Goal: Transaction & Acquisition: Obtain resource

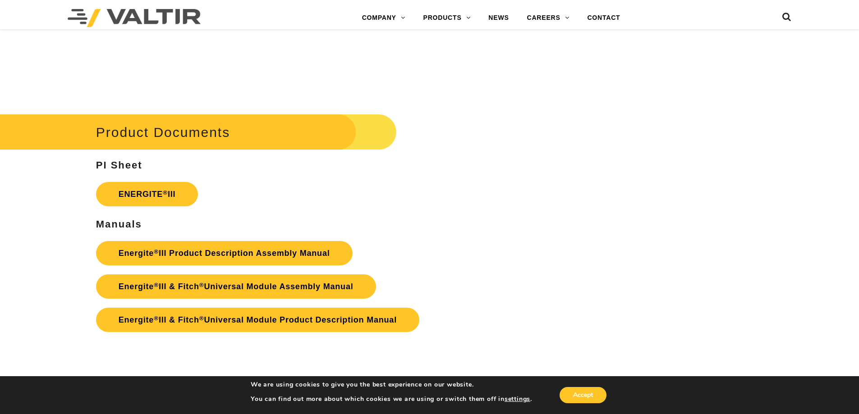
scroll to position [1533, 0]
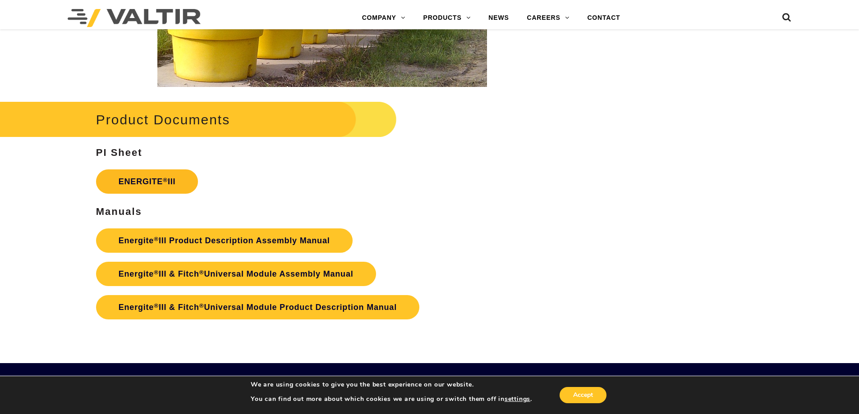
click at [147, 183] on link "ENERGITE ® III" at bounding box center [147, 182] width 102 height 24
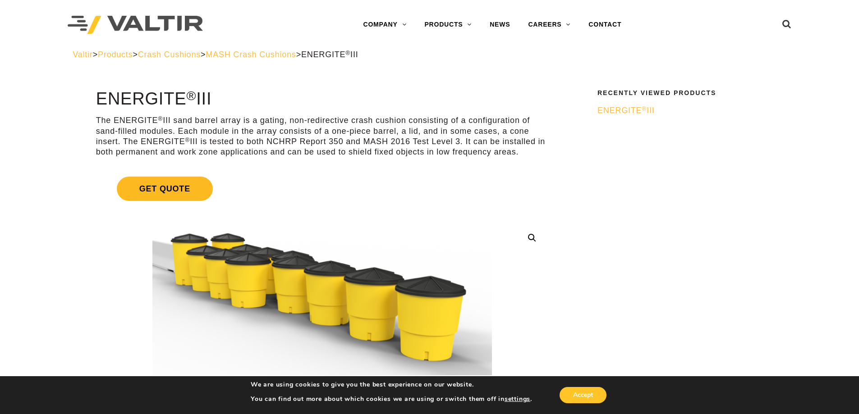
click at [172, 187] on span "Get Quote" at bounding box center [165, 189] width 96 height 24
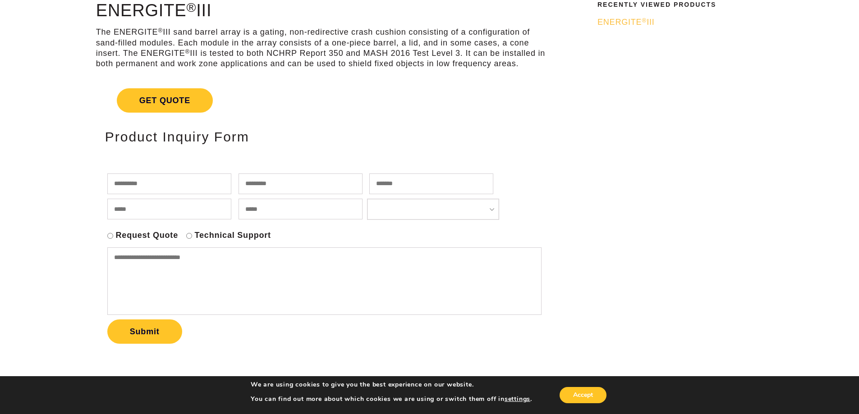
scroll to position [90, 0]
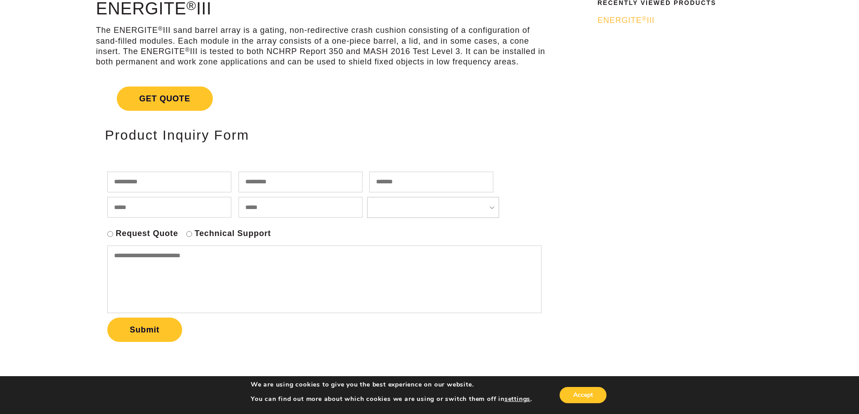
click at [144, 188] on input "text" at bounding box center [169, 182] width 124 height 21
